Goal: Task Accomplishment & Management: Complete application form

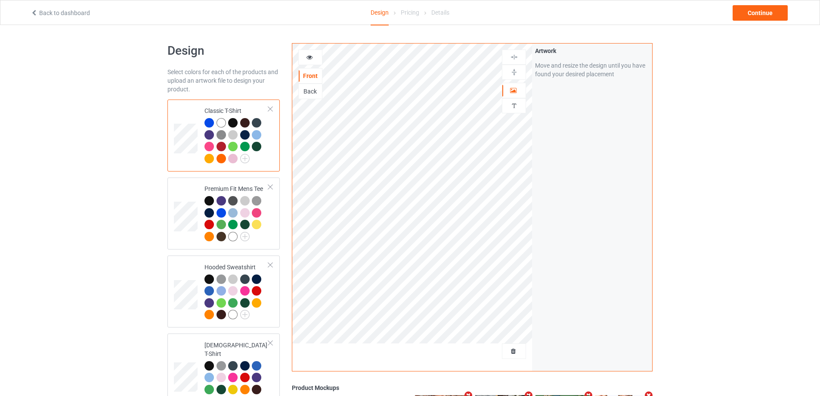
click at [517, 359] on div at bounding box center [514, 351] width 24 height 16
click at [514, 354] on span "Delete all designs" at bounding box center [494, 350] width 46 height 7
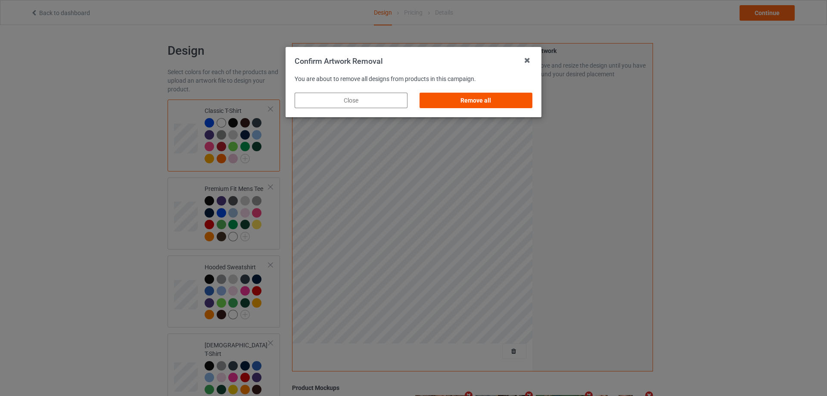
click at [493, 103] on div "Remove all" at bounding box center [475, 101] width 113 height 16
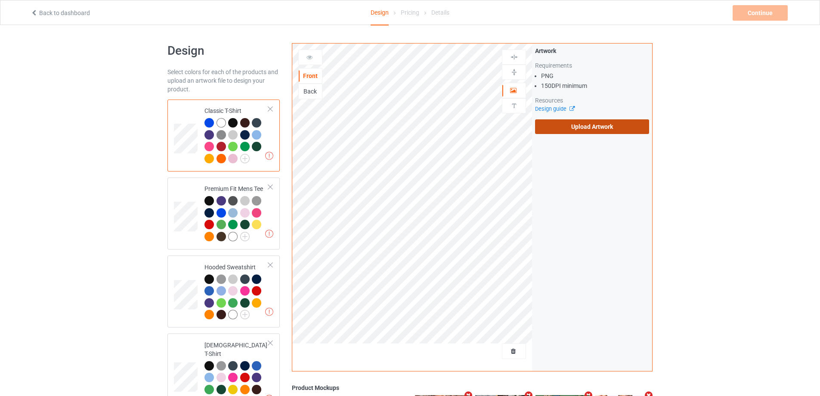
click at [595, 127] on label "Upload Artwork" at bounding box center [592, 126] width 114 height 15
click at [0, 0] on input "Upload Artwork" at bounding box center [0, 0] width 0 height 0
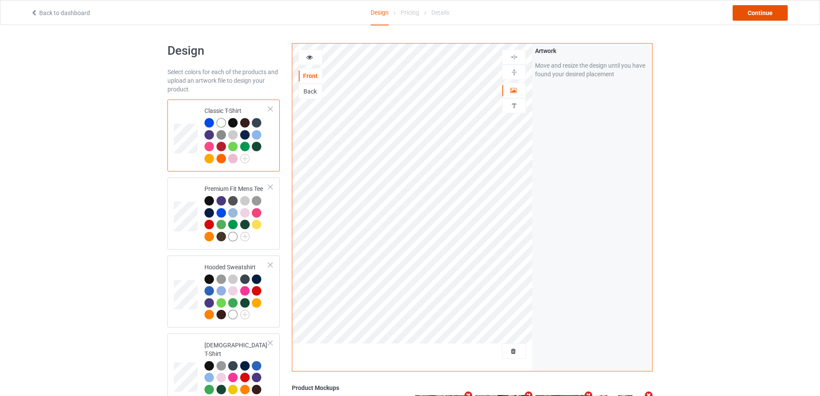
click at [748, 15] on div "Continue" at bounding box center [760, 13] width 55 height 16
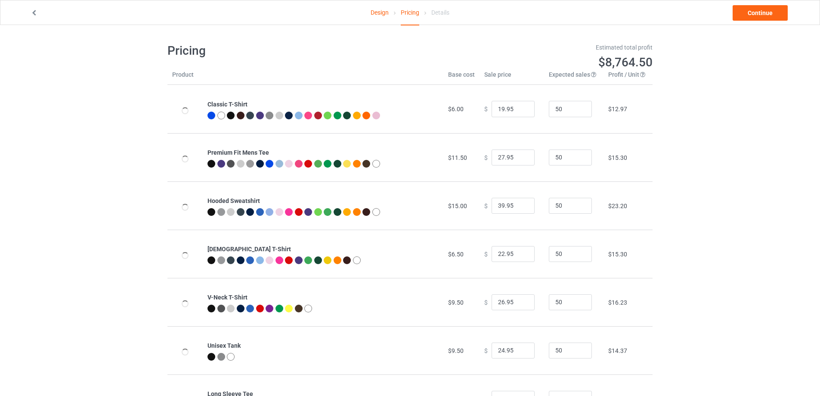
click at [36, 10] on icon at bounding box center [34, 12] width 7 height 6
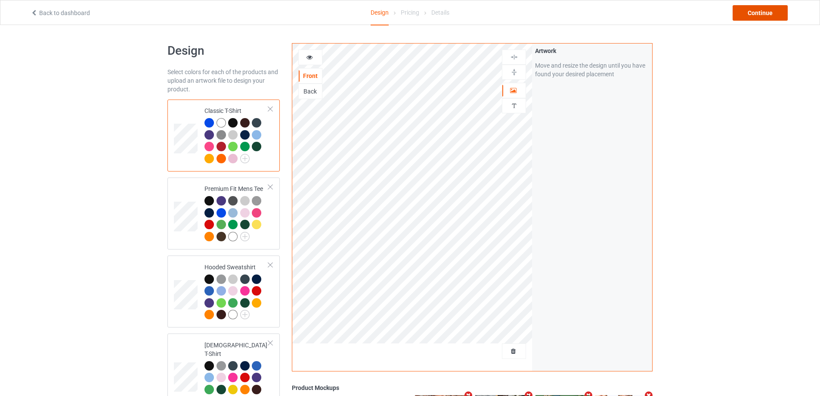
click at [767, 14] on div "Continue" at bounding box center [760, 13] width 55 height 16
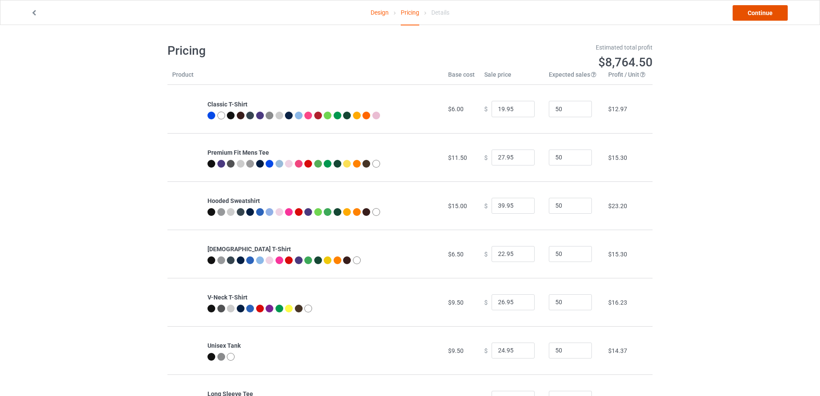
click at [767, 14] on link "Continue" at bounding box center [760, 13] width 55 height 16
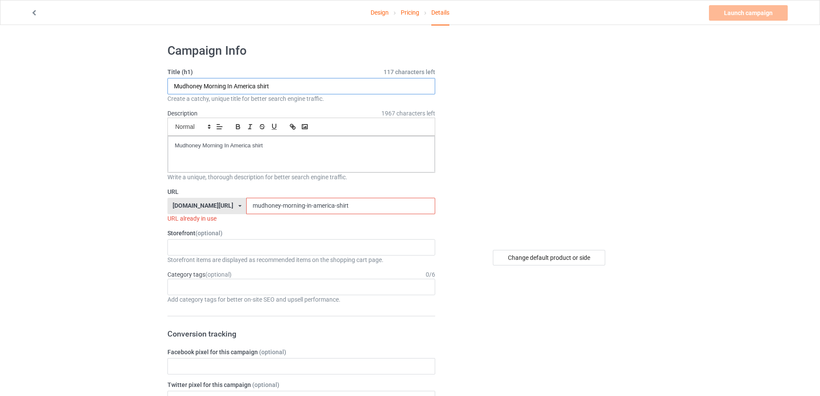
drag, startPoint x: 204, startPoint y: 77, endPoint x: 276, endPoint y: 133, distance: 91.8
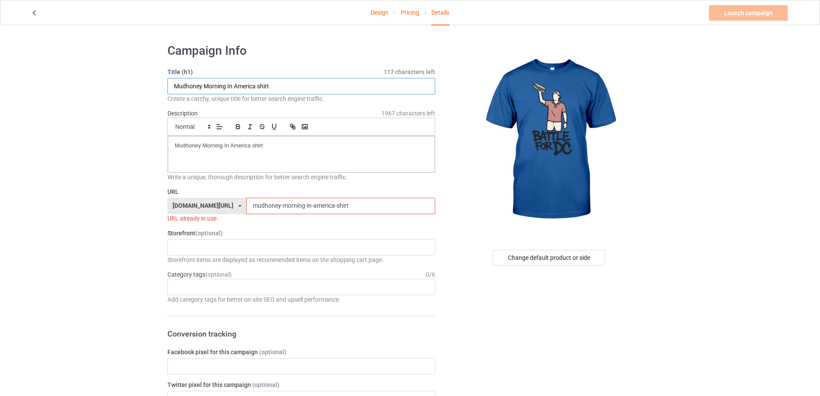
paste input "Battle For DC Sandwich Man"
type input "Battle For DC Sandwich Man shirt"
drag, startPoint x: 214, startPoint y: 145, endPoint x: 145, endPoint y: 155, distance: 70.1
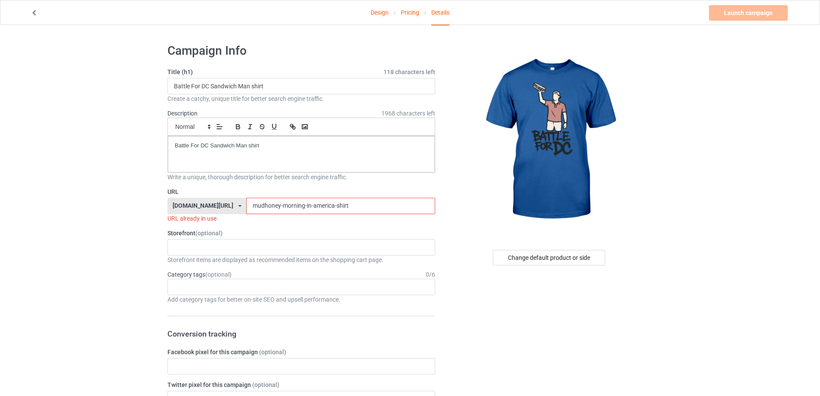
click at [35, 18] on div "Design Pricing Details Launch campaign Invalid campaign URL" at bounding box center [410, 12] width 771 height 24
click at [37, 12] on icon at bounding box center [34, 12] width 7 height 6
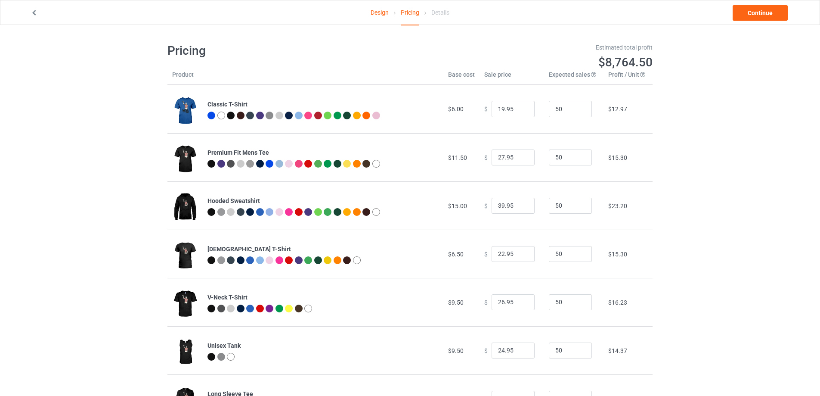
click at [31, 14] on icon at bounding box center [34, 12] width 7 height 6
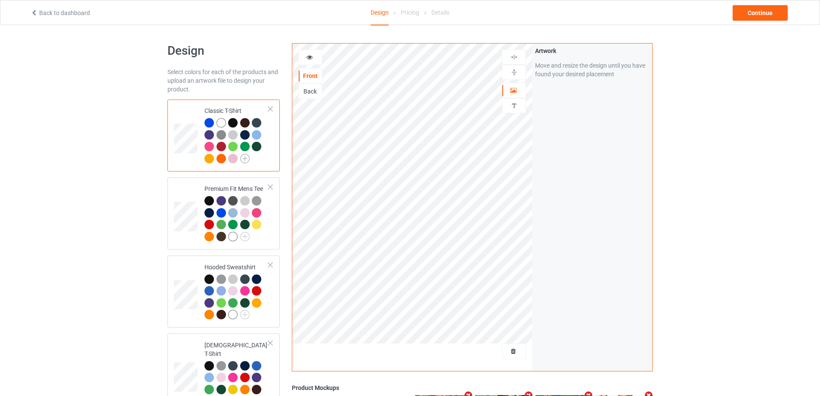
click at [245, 161] on img at bounding box center [244, 158] width 9 height 9
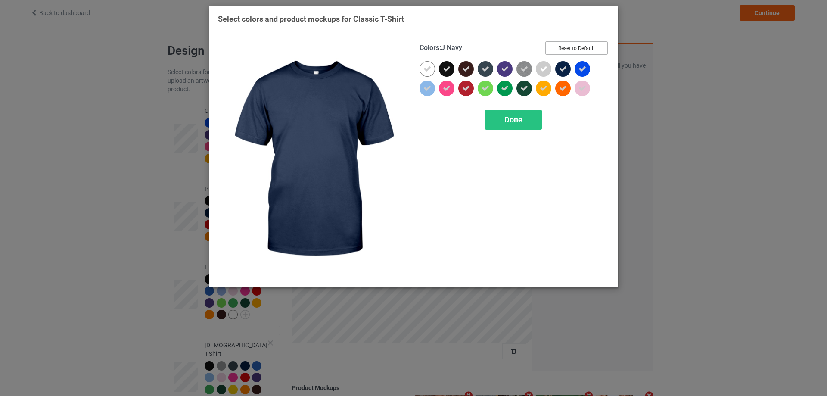
click at [565, 53] on button "Reset to Default" at bounding box center [576, 47] width 62 height 13
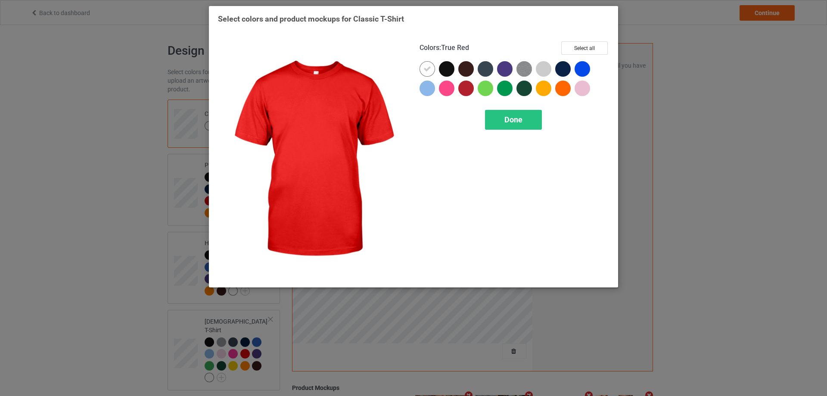
click at [466, 87] on div at bounding box center [466, 89] width 16 height 16
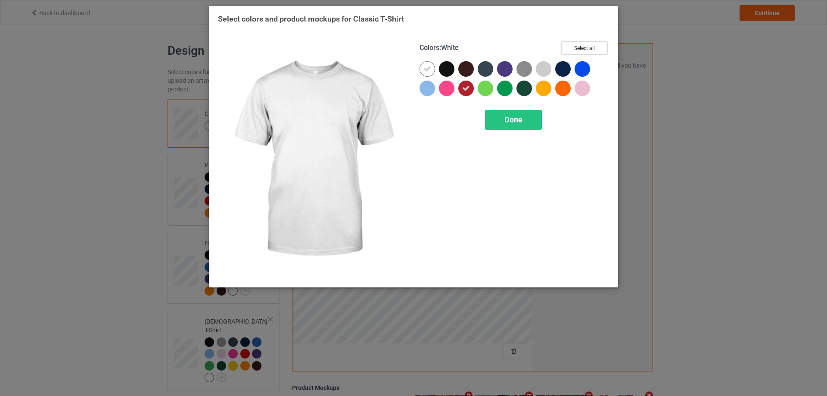
click at [431, 71] on div at bounding box center [427, 69] width 16 height 16
click at [430, 71] on div at bounding box center [427, 69] width 16 height 16
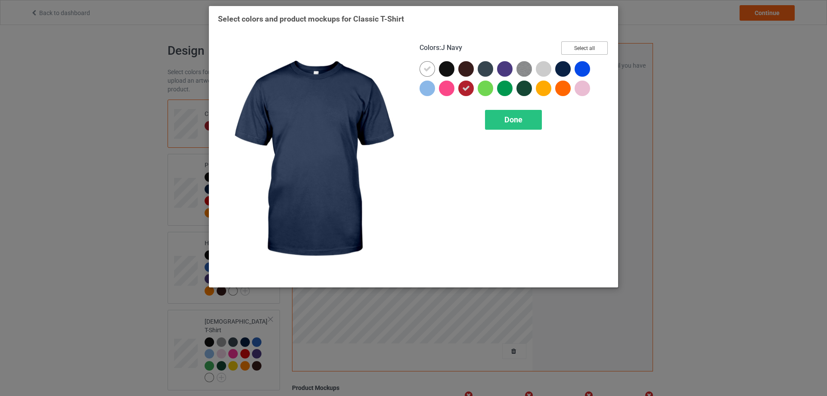
click at [585, 50] on button "Select all" at bounding box center [584, 47] width 47 height 13
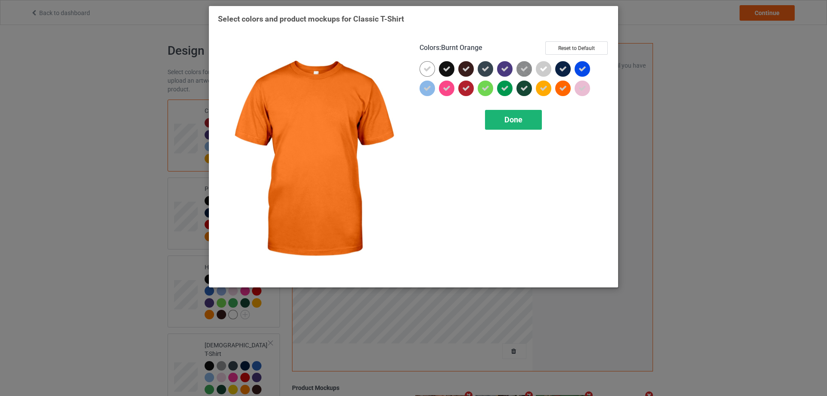
click at [534, 122] on div "Done" at bounding box center [513, 120] width 57 height 20
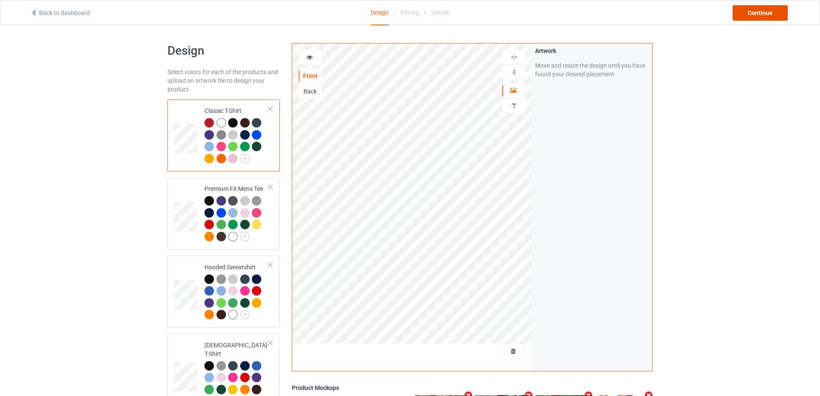
click at [760, 12] on div "Continue" at bounding box center [760, 13] width 55 height 16
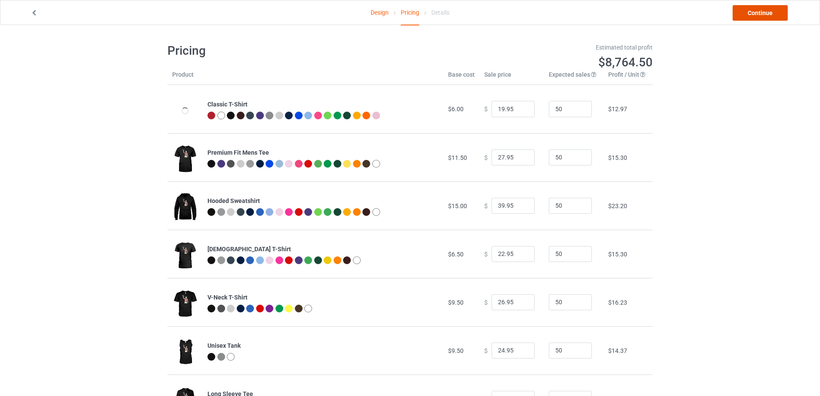
click at [760, 12] on link "Continue" at bounding box center [760, 13] width 55 height 16
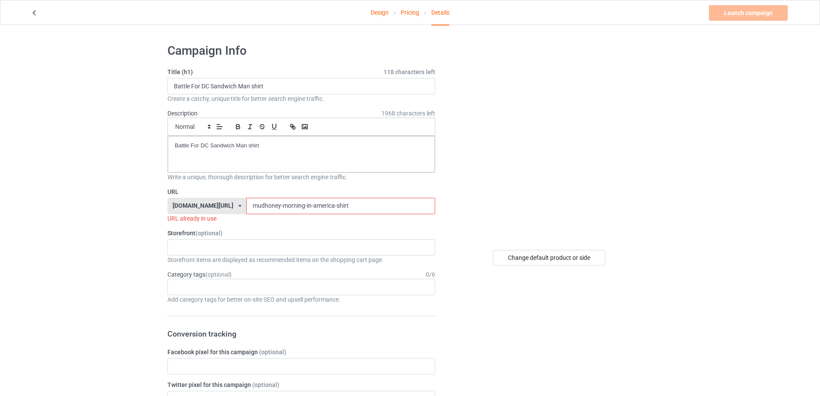
click at [410, 12] on link "Pricing" at bounding box center [410, 12] width 19 height 24
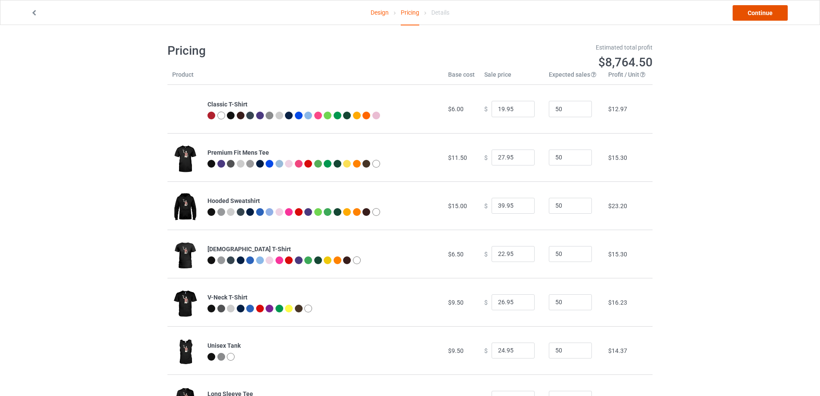
click at [763, 17] on link "Continue" at bounding box center [760, 13] width 55 height 16
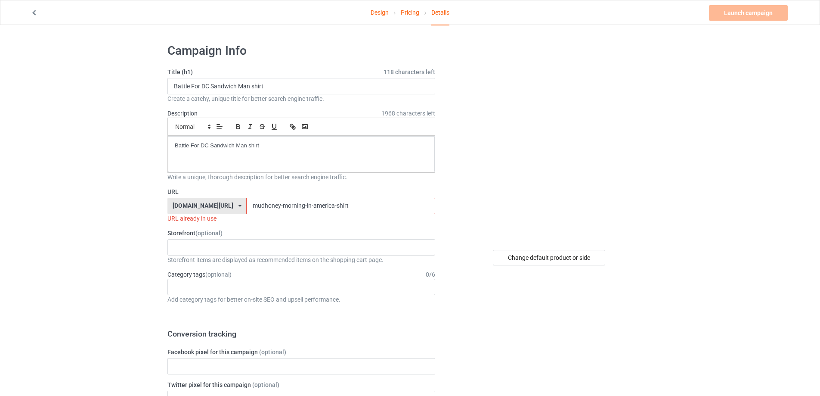
drag, startPoint x: 355, startPoint y: 208, endPoint x: 324, endPoint y: 208, distance: 31.4
click at [324, 208] on input "mudhoney-morning-in-america-shirt" at bounding box center [340, 206] width 189 height 16
drag, startPoint x: 315, startPoint y: 205, endPoint x: 266, endPoint y: 175, distance: 57.4
click at [186, 205] on div "[DOMAIN_NAME][URL] [DOMAIN_NAME][URL] [DOMAIN_NAME][URL] 5cd2f964b197f721e1cad2…" at bounding box center [301, 206] width 268 height 16
paste input "battle-for-dc-sandwich-man"
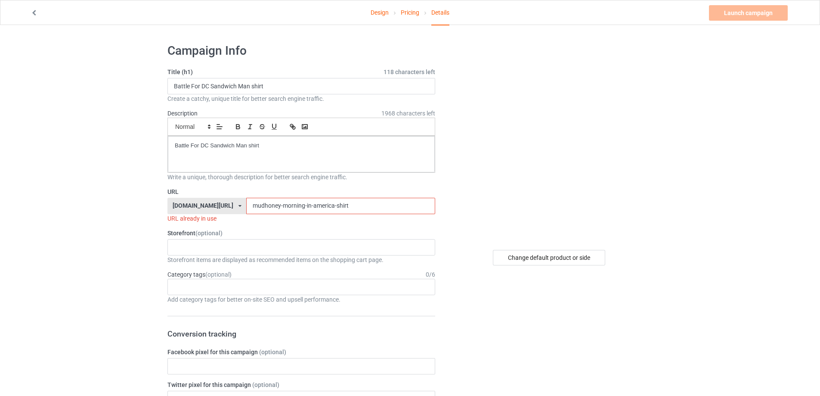
type input "battle-for-dc-sandwich-man-shirt"
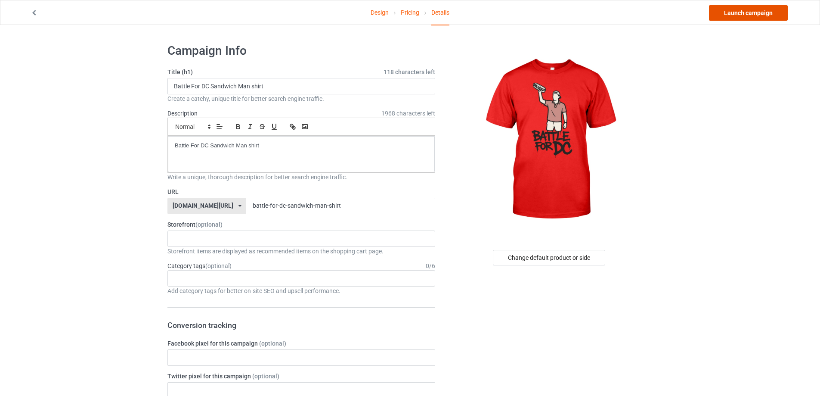
click at [760, 16] on link "Launch campaign" at bounding box center [748, 13] width 79 height 16
